Goal: Information Seeking & Learning: Learn about a topic

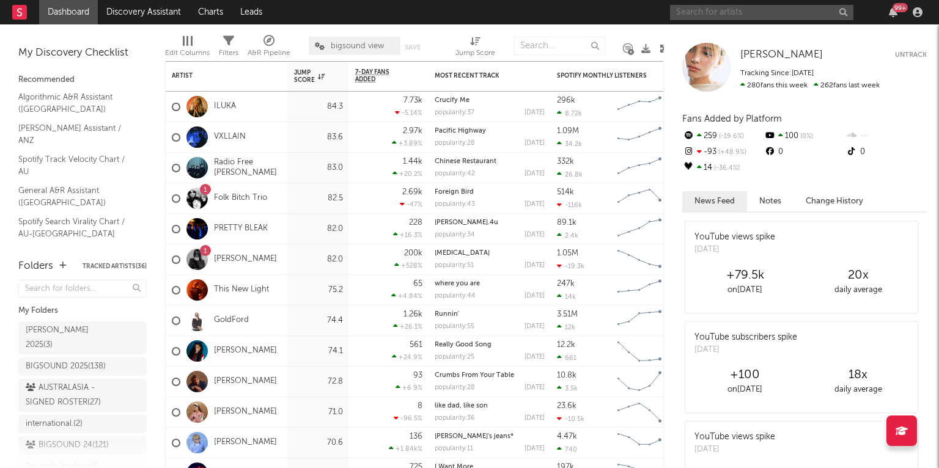
click at [726, 13] on input "text" at bounding box center [761, 12] width 183 height 15
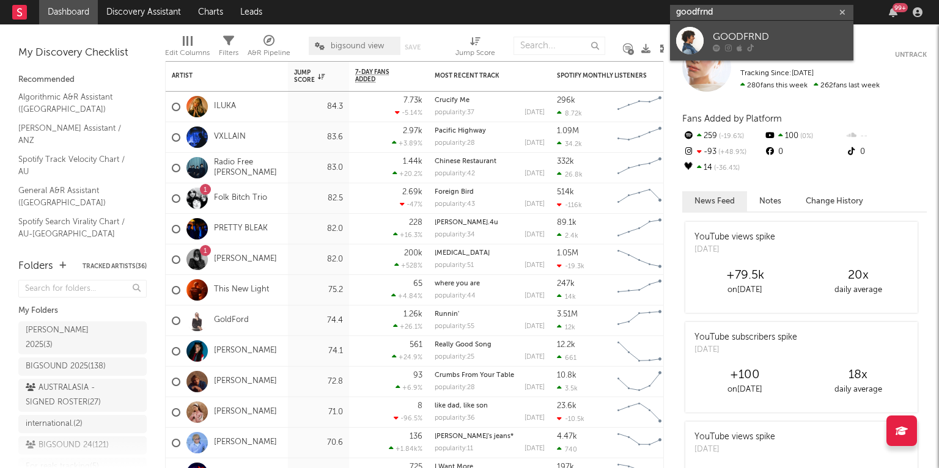
type input "goodfrnd"
click at [753, 32] on div "GOODFRND" at bounding box center [780, 36] width 135 height 15
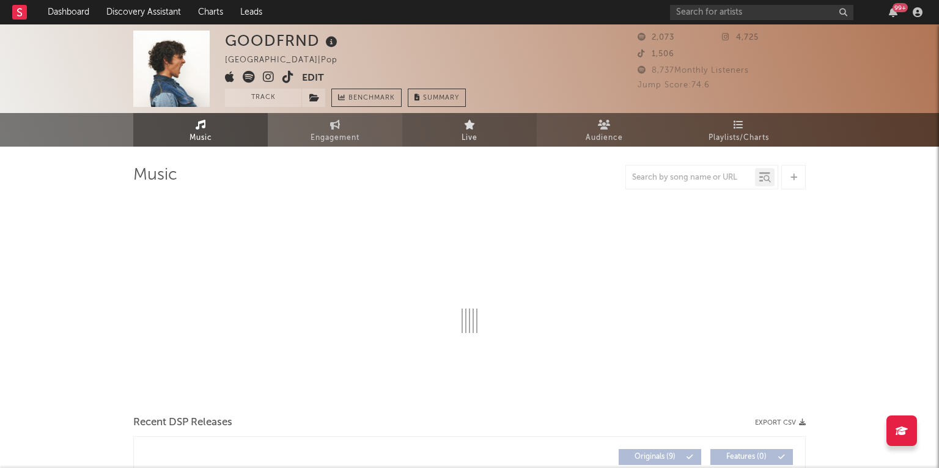
select select "6m"
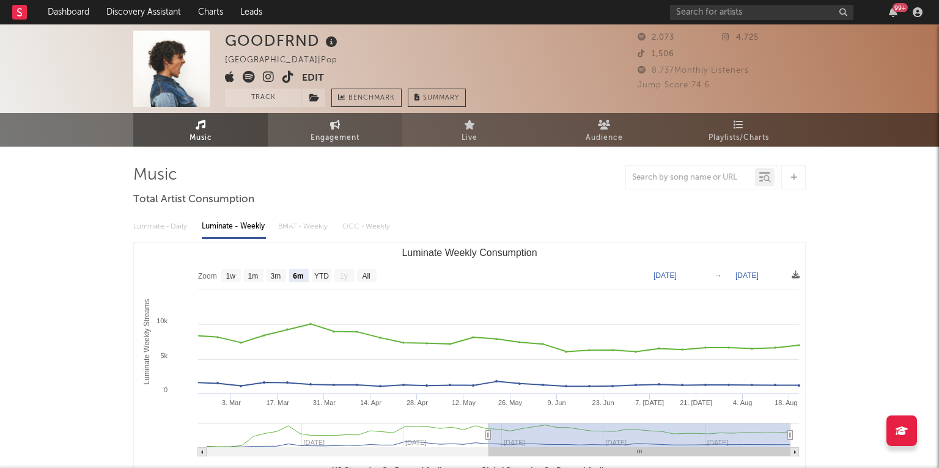
click at [328, 129] on link "Engagement" at bounding box center [335, 130] width 135 height 34
select select "1w"
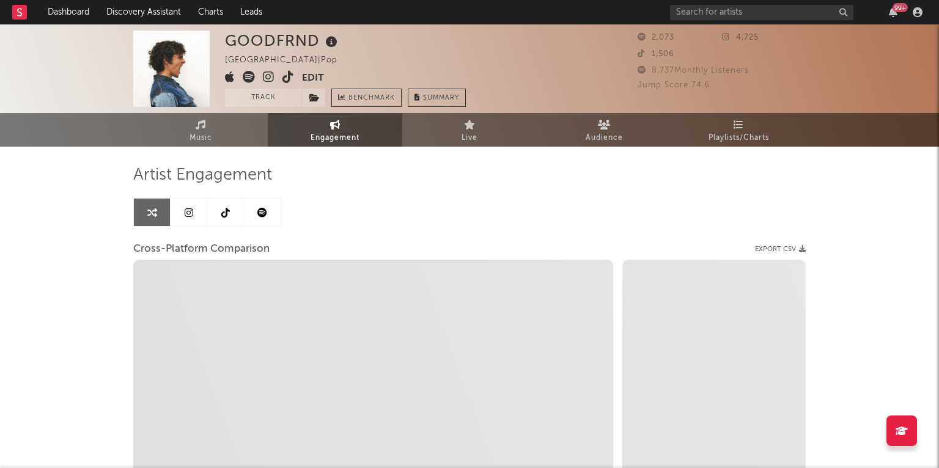
select select "1m"
